Goal: Find specific page/section: Find specific page/section

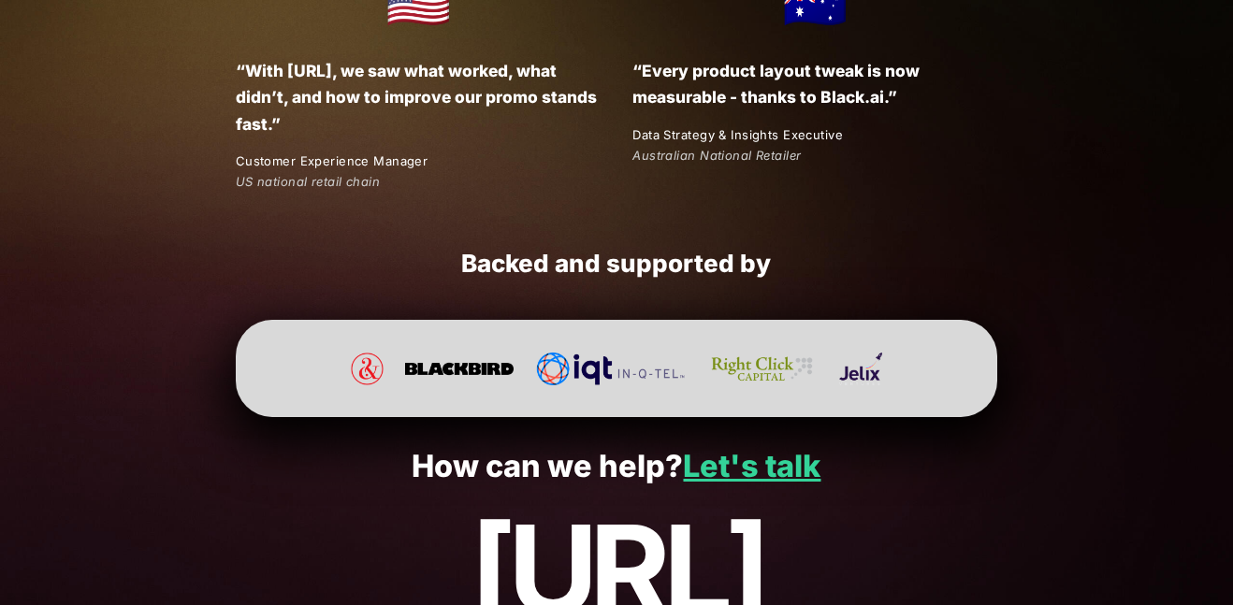
scroll to position [3585, 0]
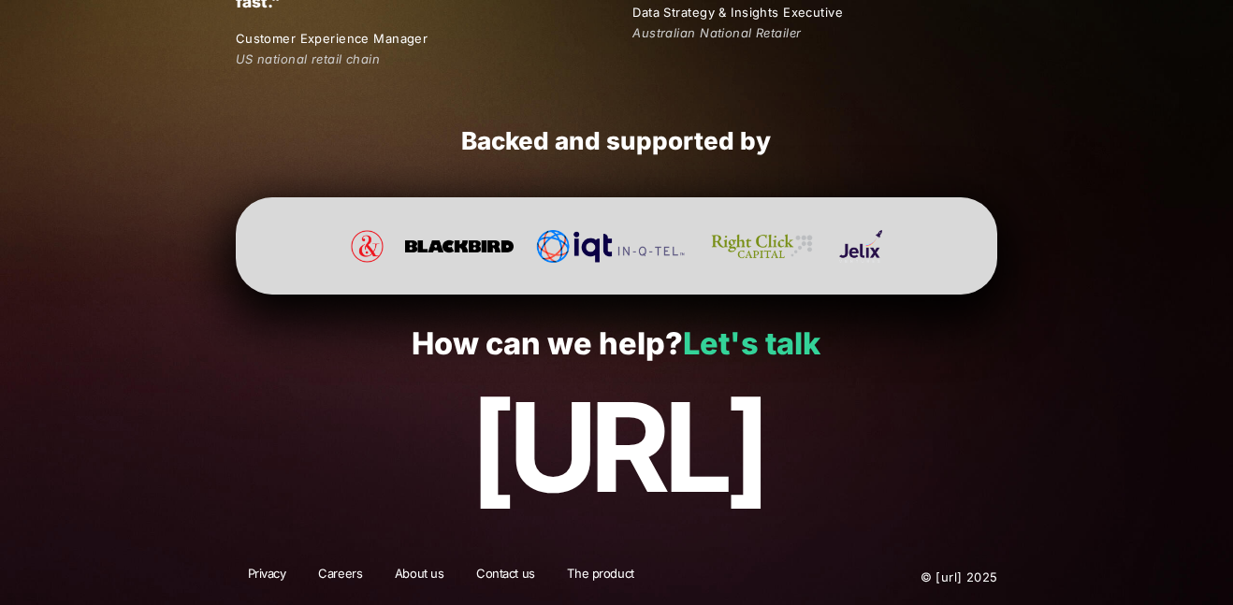
click at [753, 338] on link "Let's talk" at bounding box center [752, 344] width 138 height 36
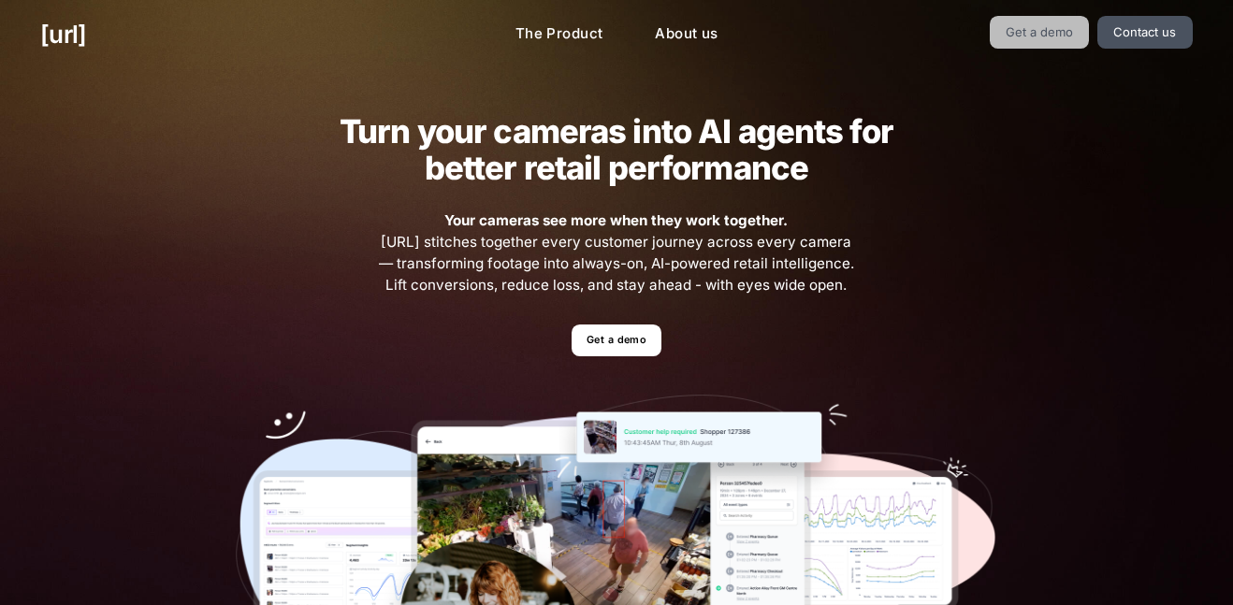
click at [1044, 28] on link "Get a demo" at bounding box center [1040, 32] width 100 height 33
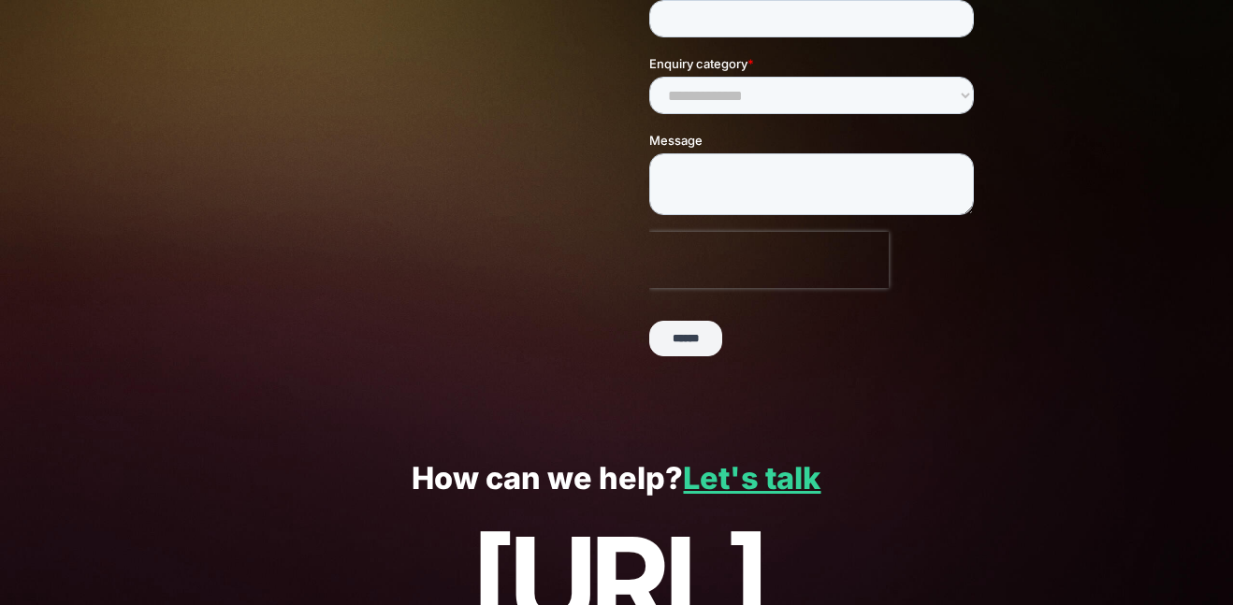
scroll to position [513, 0]
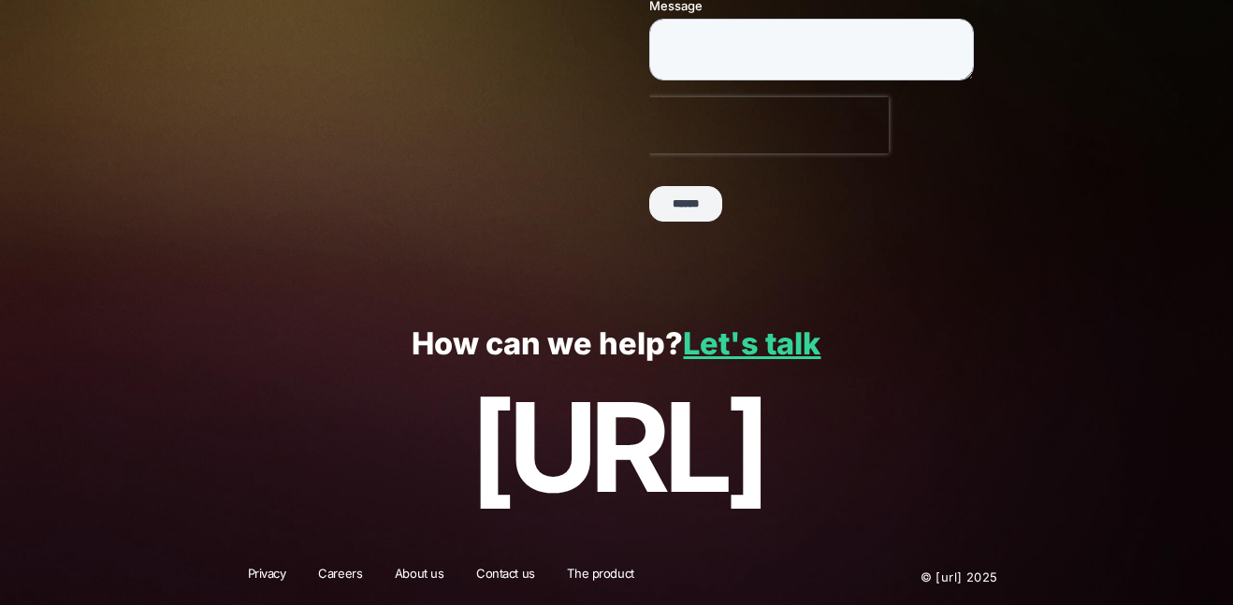
click at [637, 442] on p "[URL]" at bounding box center [615, 447] width 1151 height 138
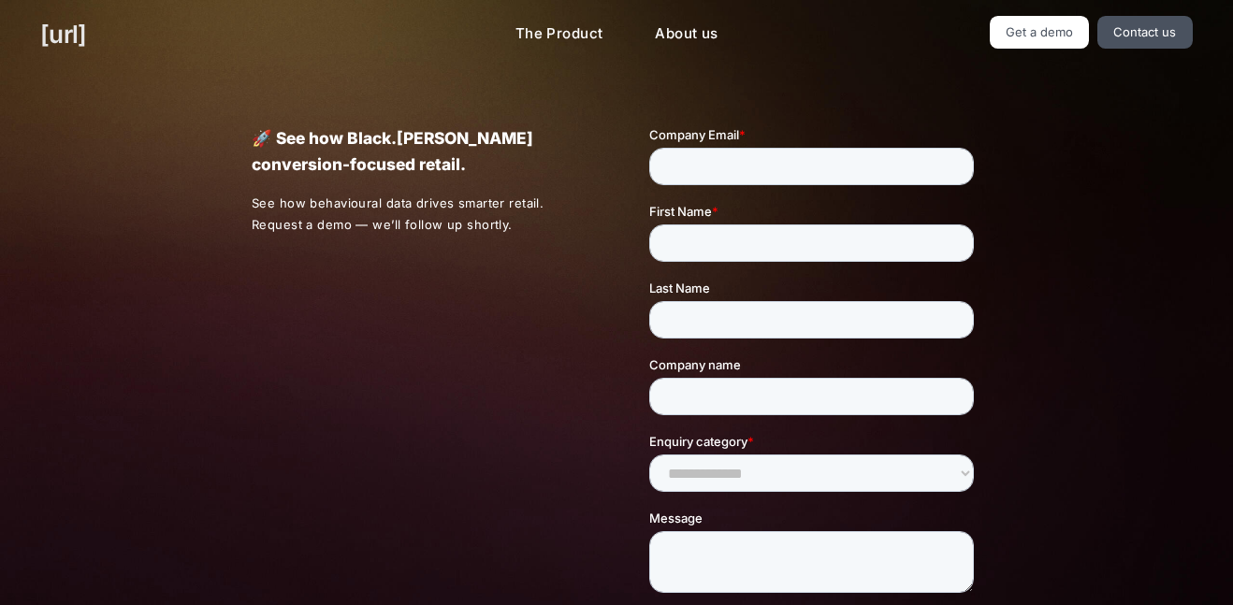
click at [86, 28] on link "[URL]" at bounding box center [63, 34] width 46 height 36
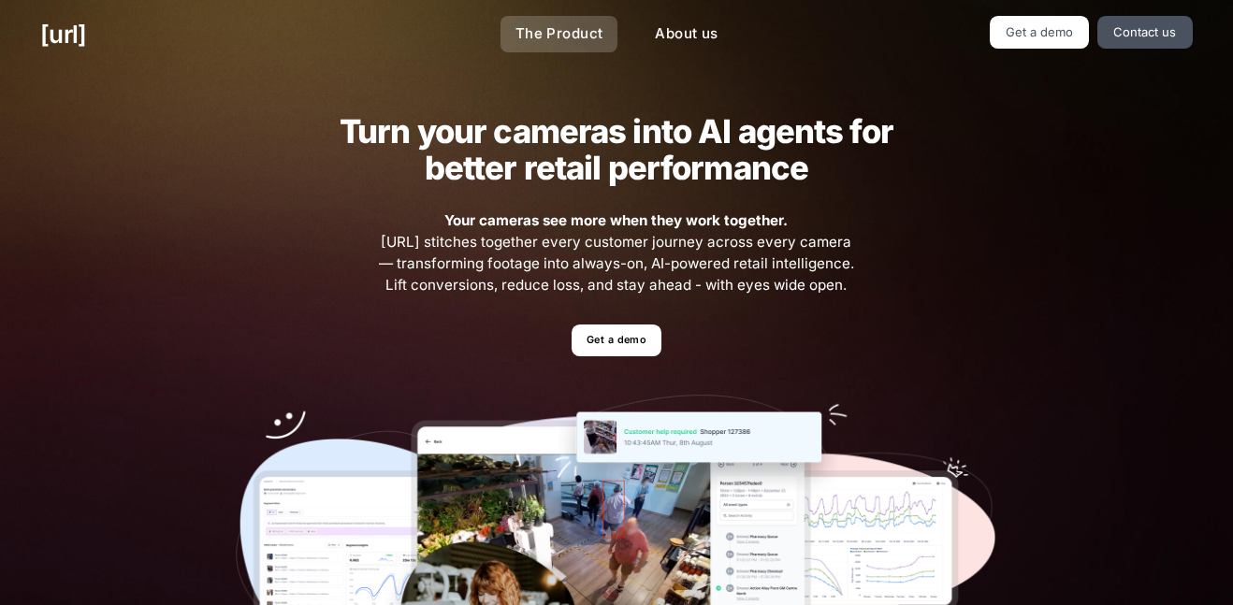
click at [576, 37] on link "The Product" at bounding box center [559, 34] width 118 height 36
